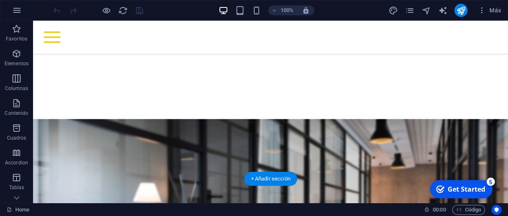
scroll to position [430, 0]
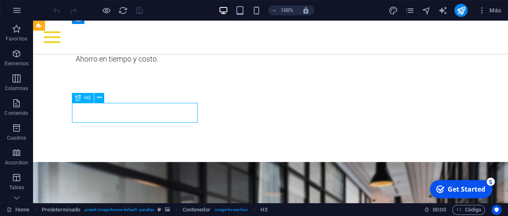
click at [101, 99] on icon at bounding box center [99, 97] width 5 height 9
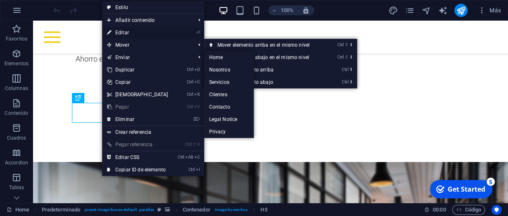
click at [121, 30] on link "⏎ Editar" at bounding box center [137, 32] width 71 height 12
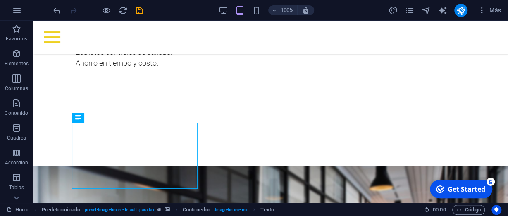
scroll to position [430, 0]
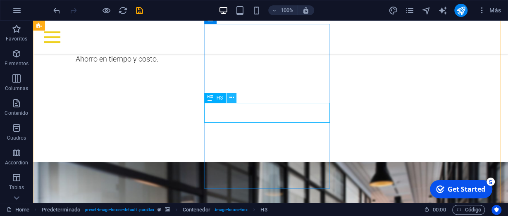
click at [234, 100] on button at bounding box center [231, 98] width 10 height 10
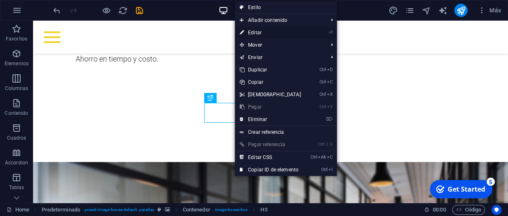
click at [261, 33] on link "⏎ Editar" at bounding box center [270, 32] width 71 height 12
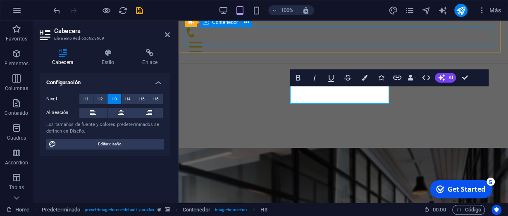
scroll to position [425, 0]
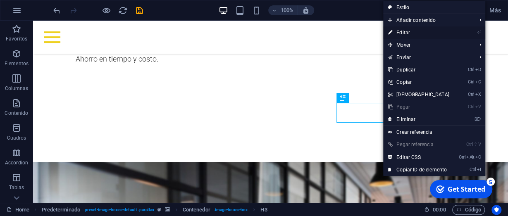
click at [404, 33] on link "⏎ Editar" at bounding box center [418, 32] width 71 height 12
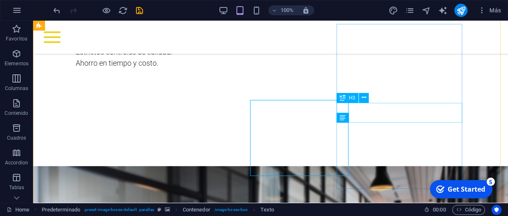
scroll to position [430, 0]
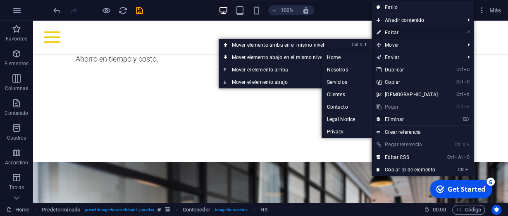
click at [385, 31] on link "⏎ Editar" at bounding box center [406, 32] width 71 height 12
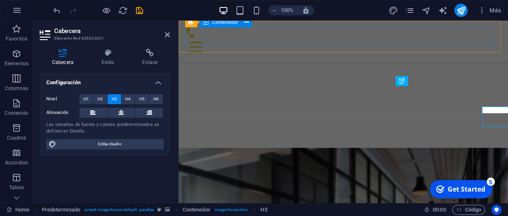
scroll to position [425, 0]
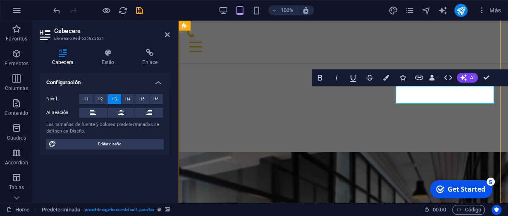
scroll to position [430, 0]
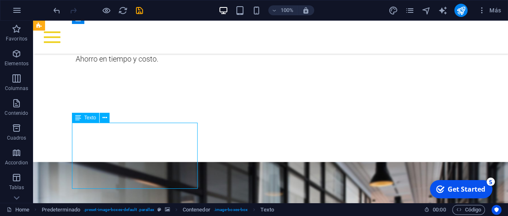
click at [105, 116] on icon at bounding box center [104, 118] width 5 height 9
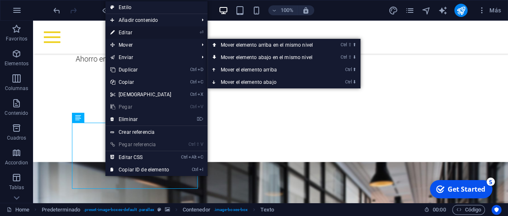
click at [126, 33] on link "⏎ Editar" at bounding box center [140, 32] width 71 height 12
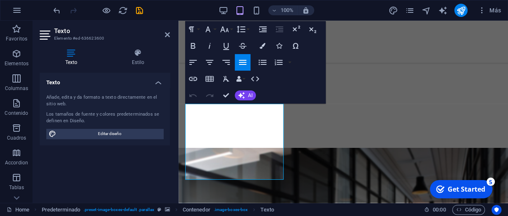
scroll to position [425, 0]
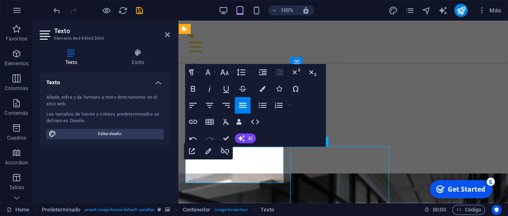
scroll to position [384, 0]
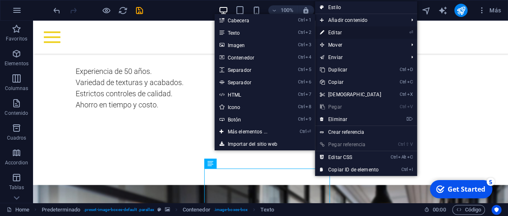
click at [346, 30] on link "⏎ Editar" at bounding box center [350, 32] width 71 height 12
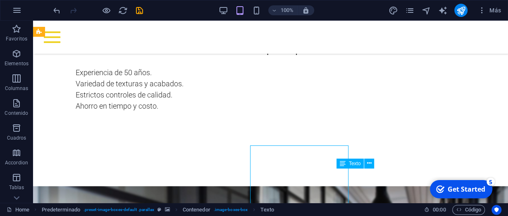
scroll to position [384, 0]
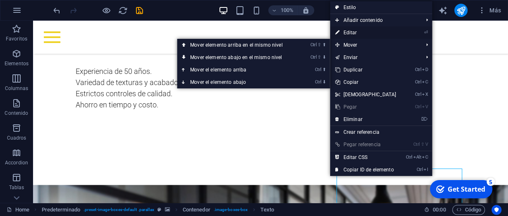
click at [351, 33] on link "⏎ Editar" at bounding box center [365, 32] width 71 height 12
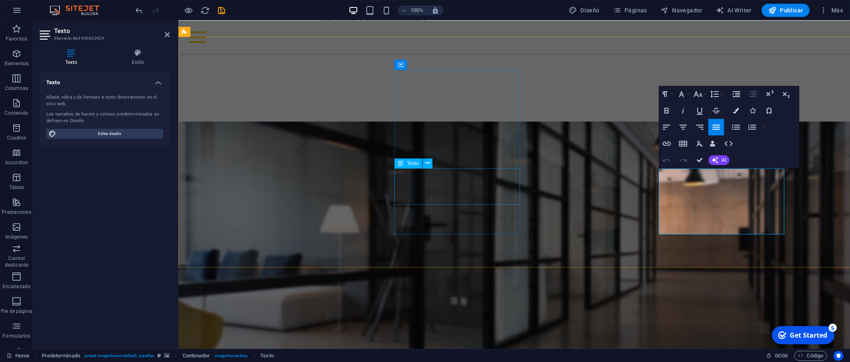
scroll to position [515, 0]
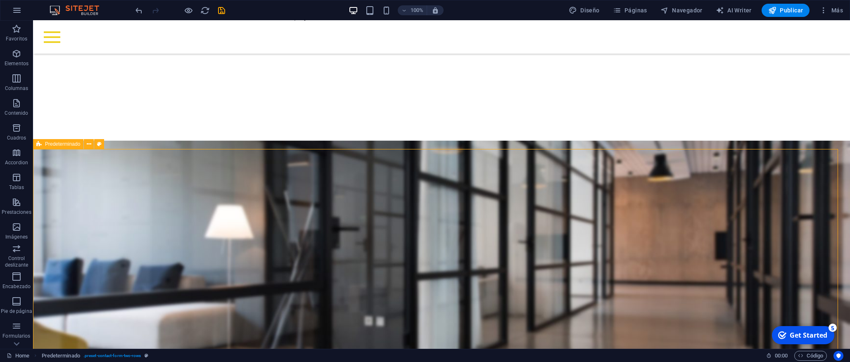
scroll to position [648, 0]
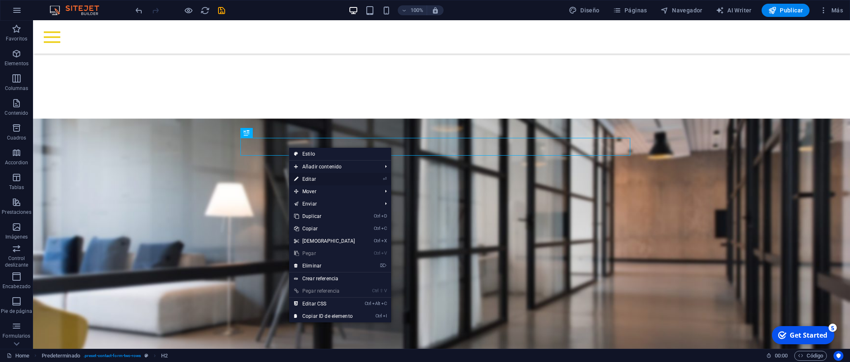
click at [309, 182] on link "⏎ Editar" at bounding box center [324, 179] width 71 height 12
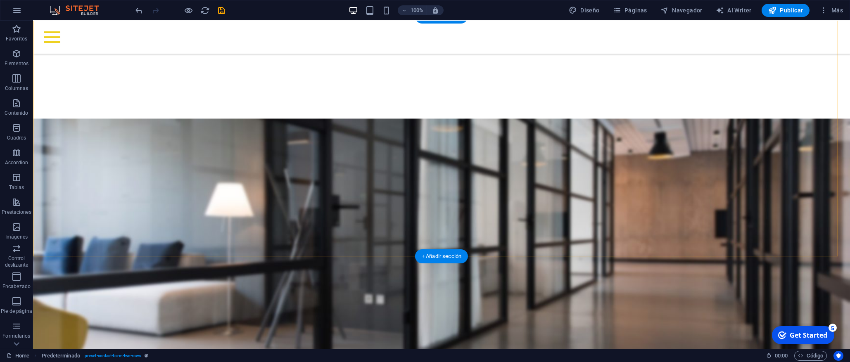
scroll to position [736, 0]
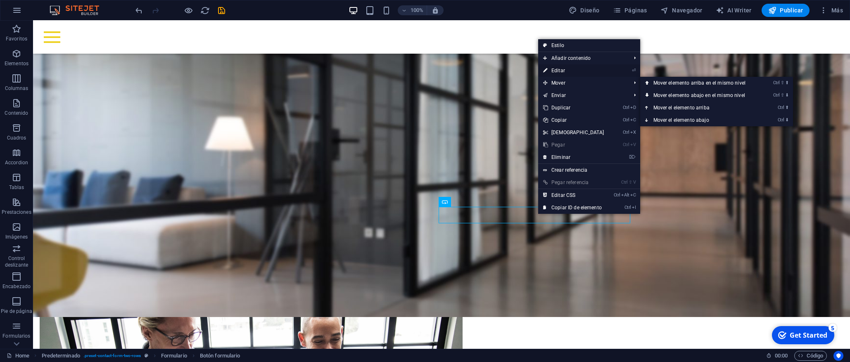
click at [507, 73] on link "⏎ Editar" at bounding box center [573, 70] width 71 height 12
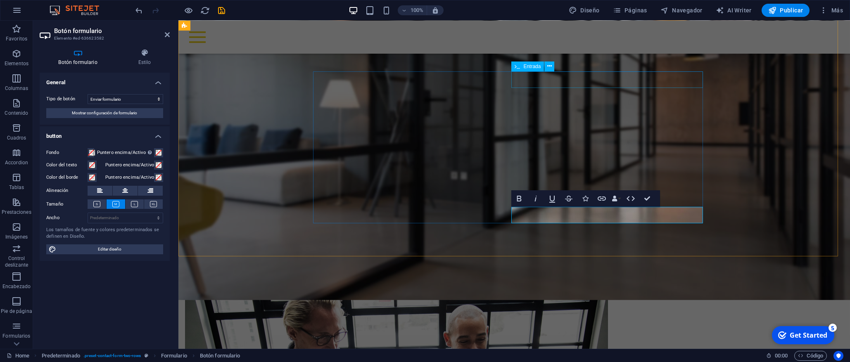
type button "SEND"
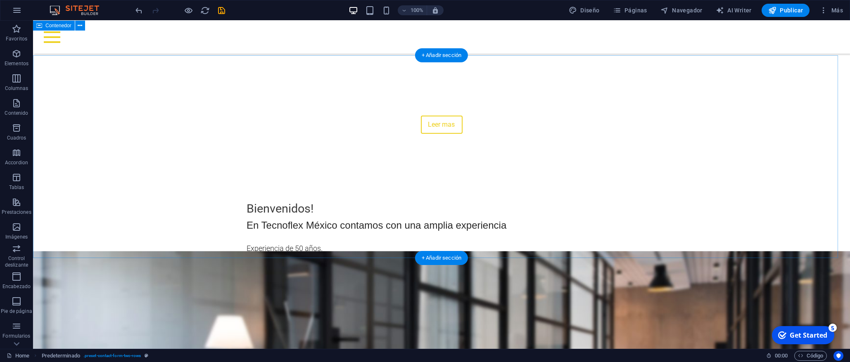
scroll to position [205, 0]
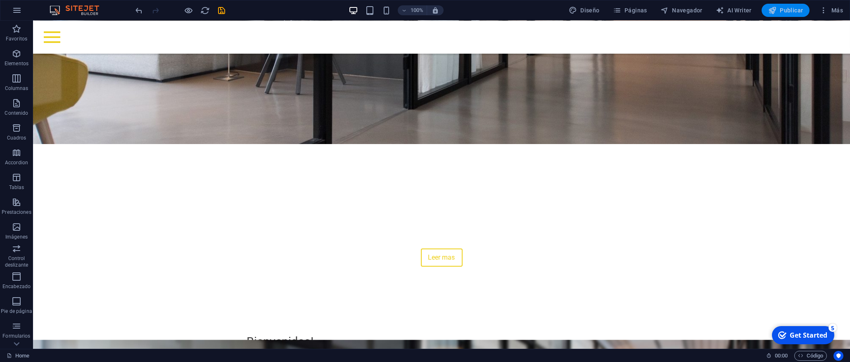
click at [507, 10] on span "Publicar" at bounding box center [785, 10] width 35 height 8
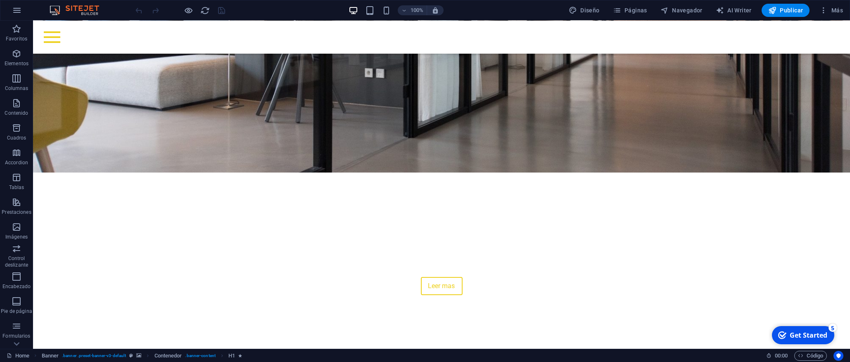
scroll to position [221, 0]
